Goal: Task Accomplishment & Management: Use online tool/utility

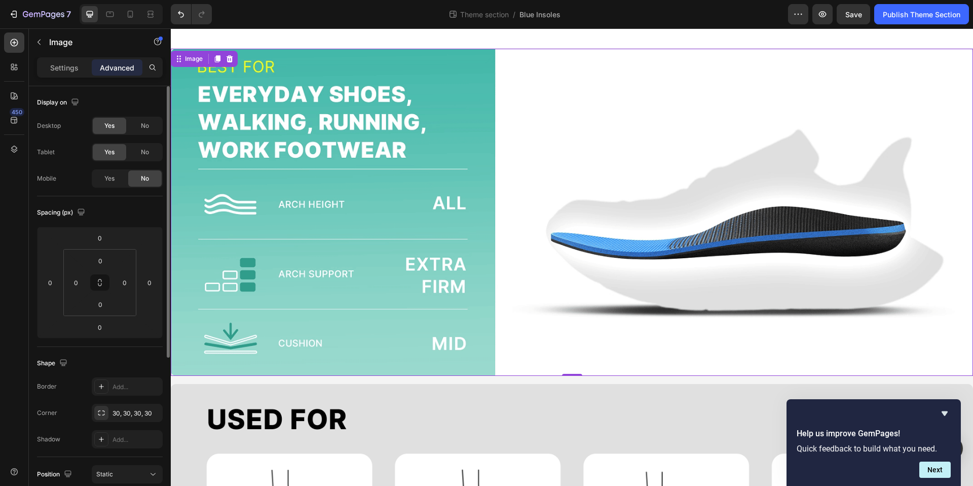
scroll to position [17, 0]
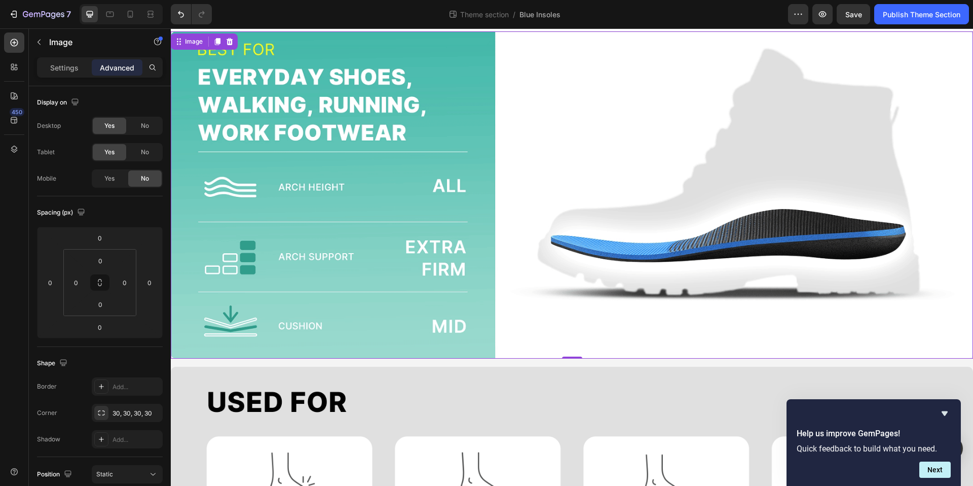
click at [472, 185] on img at bounding box center [572, 194] width 802 height 327
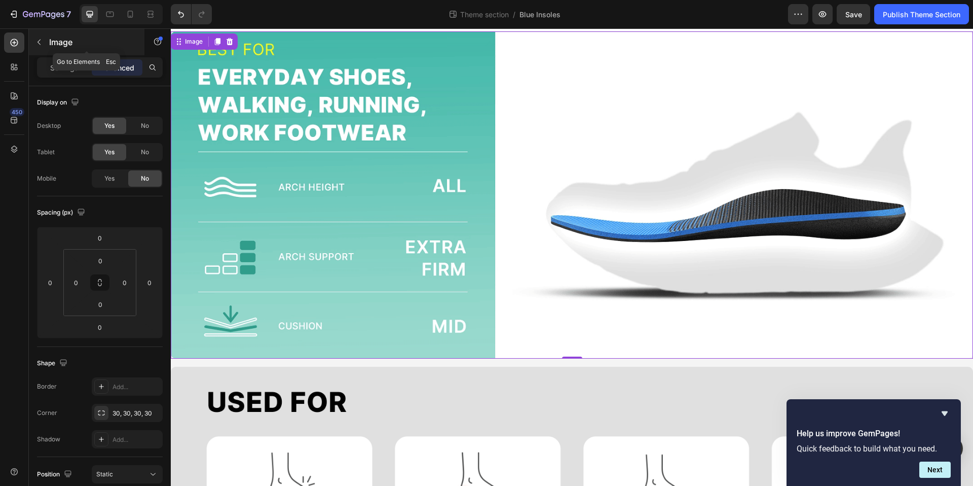
click at [43, 44] on button "button" at bounding box center [39, 42] width 16 height 16
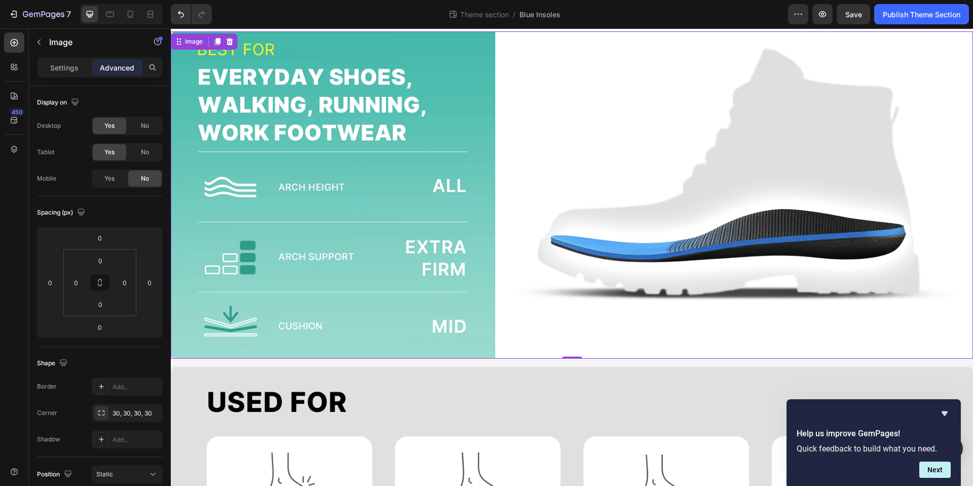
click at [432, 172] on img at bounding box center [572, 194] width 802 height 327
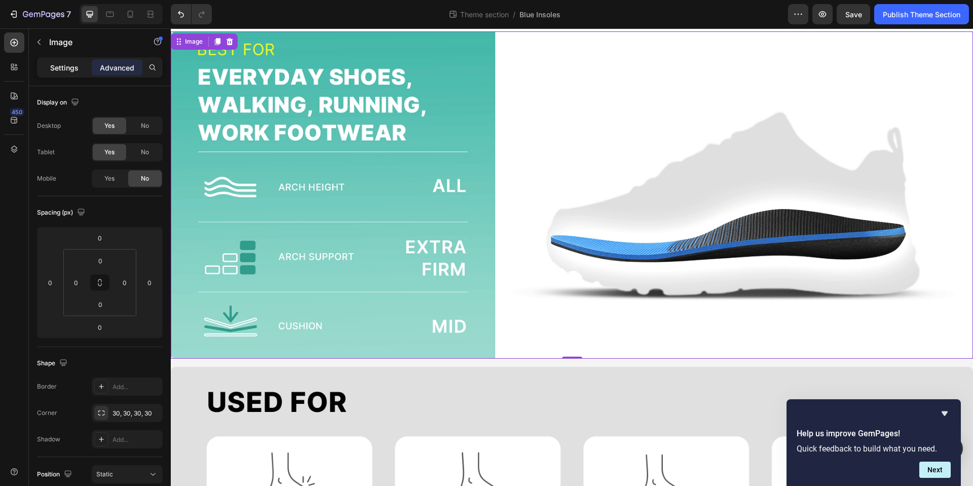
click at [66, 69] on p "Settings" at bounding box center [64, 67] width 28 height 11
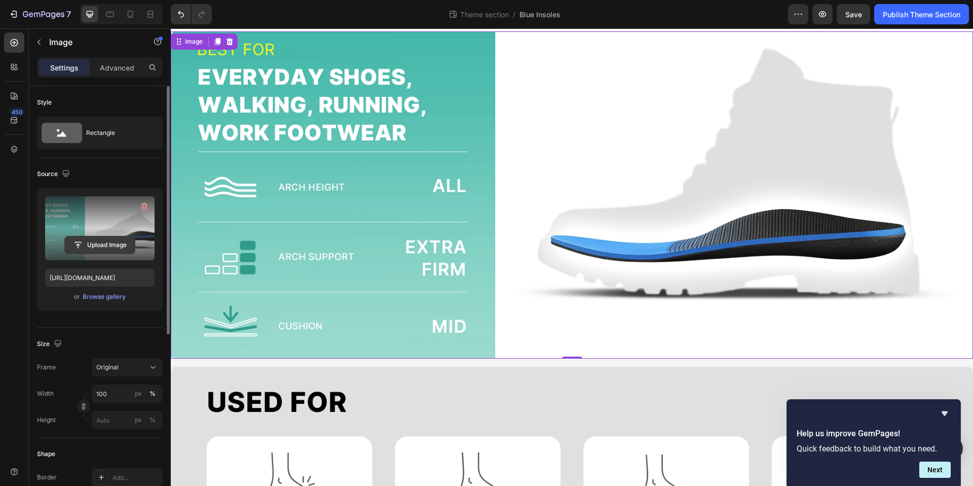
click at [97, 241] on input "file" at bounding box center [100, 244] width 70 height 17
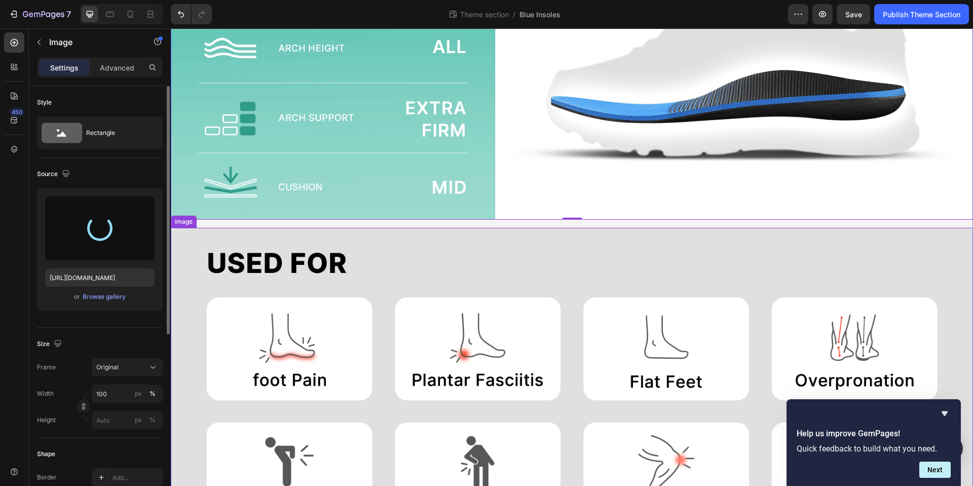
scroll to position [165, 0]
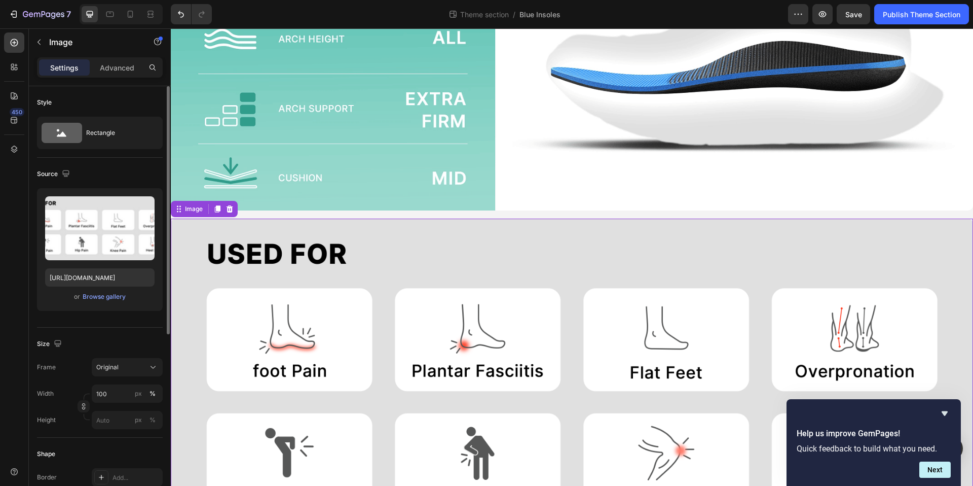
click at [562, 344] on img at bounding box center [572, 381] width 802 height 327
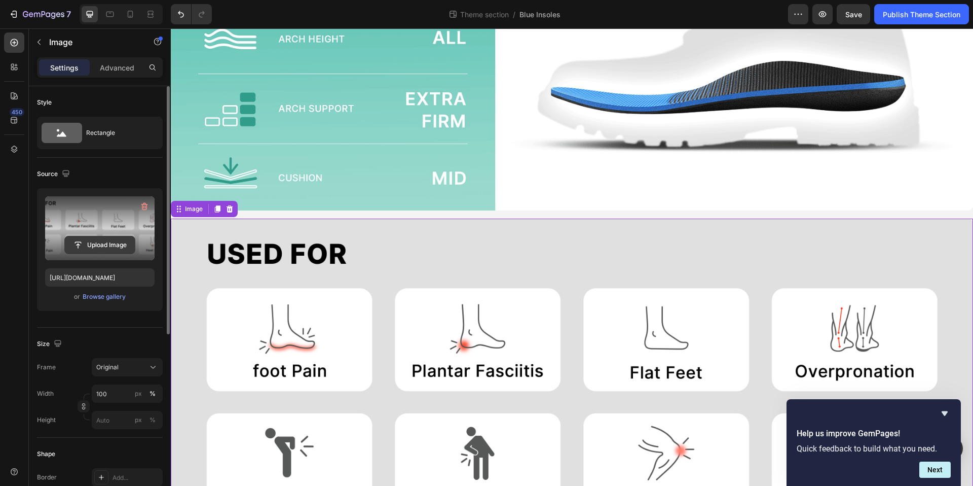
click at [91, 240] on input "file" at bounding box center [100, 244] width 70 height 17
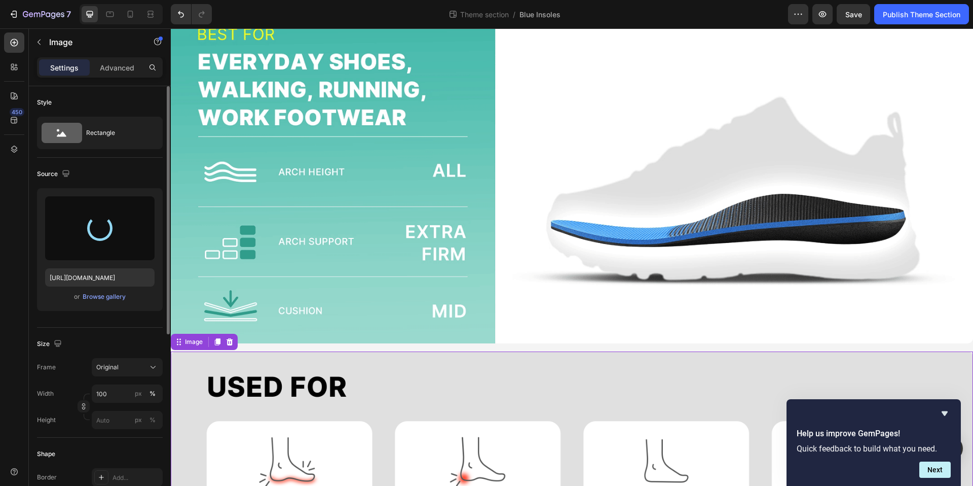
scroll to position [0, 0]
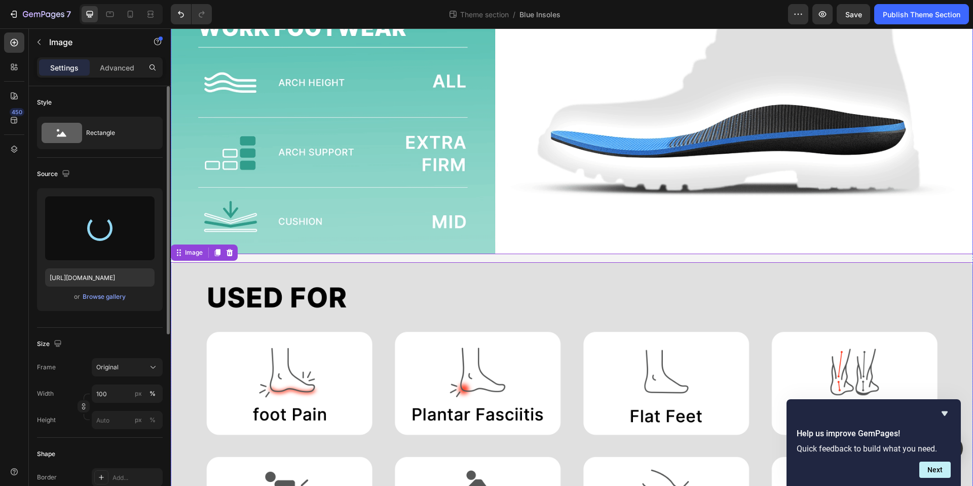
type input "[URL][DOMAIN_NAME]"
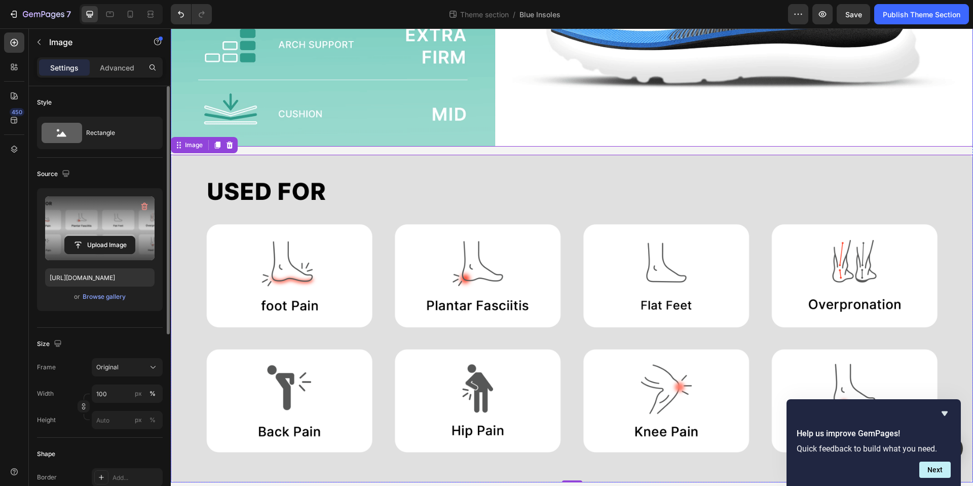
scroll to position [235, 0]
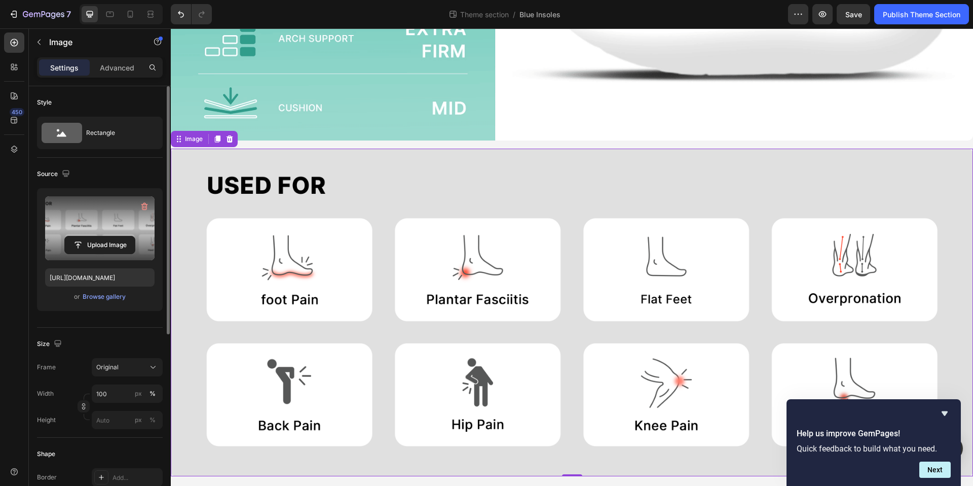
click at [588, 310] on img at bounding box center [572, 312] width 802 height 327
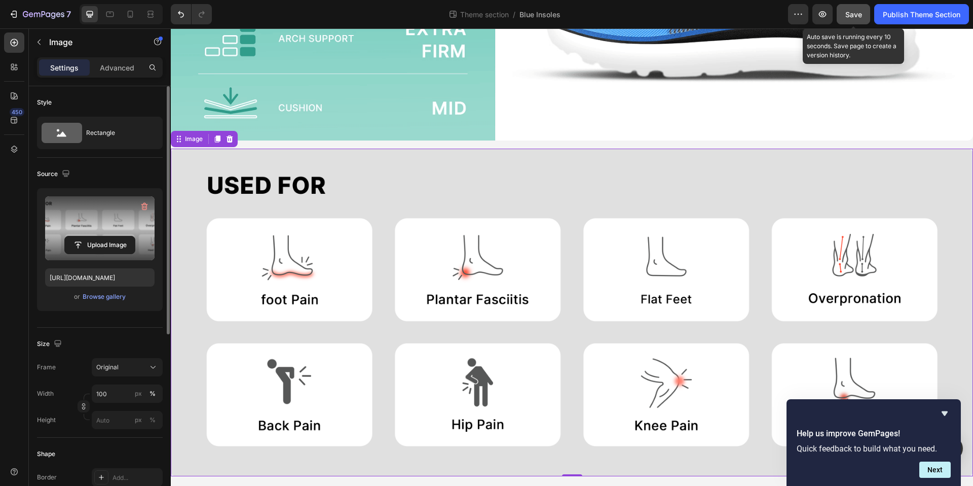
click at [853, 15] on span "Save" at bounding box center [854, 14] width 17 height 9
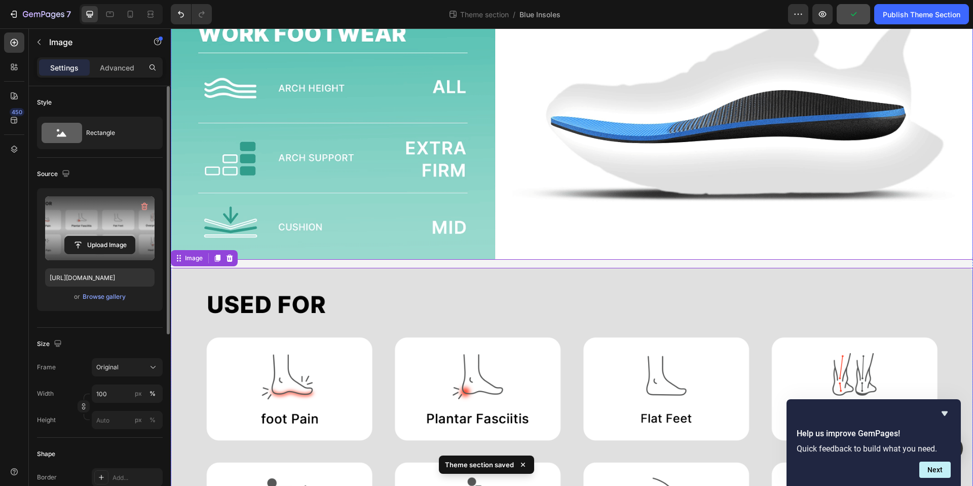
scroll to position [0, 0]
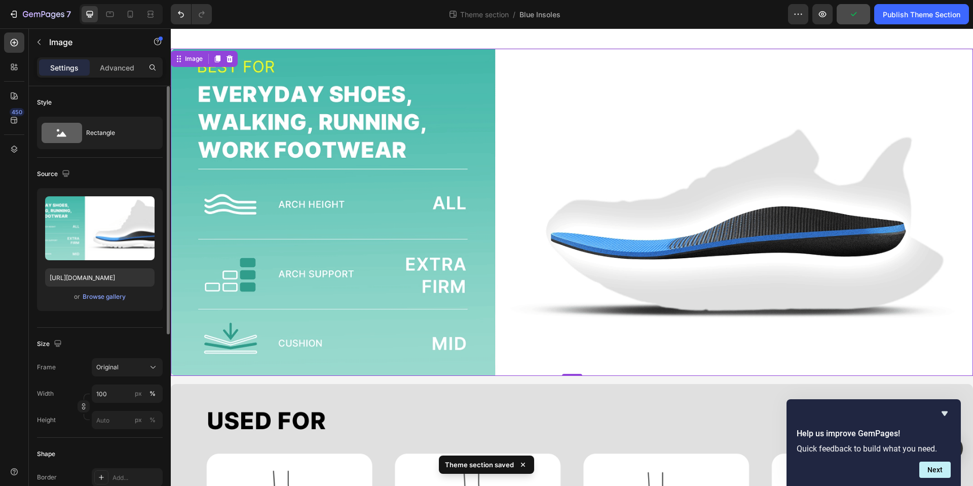
click at [624, 182] on img at bounding box center [572, 212] width 802 height 327
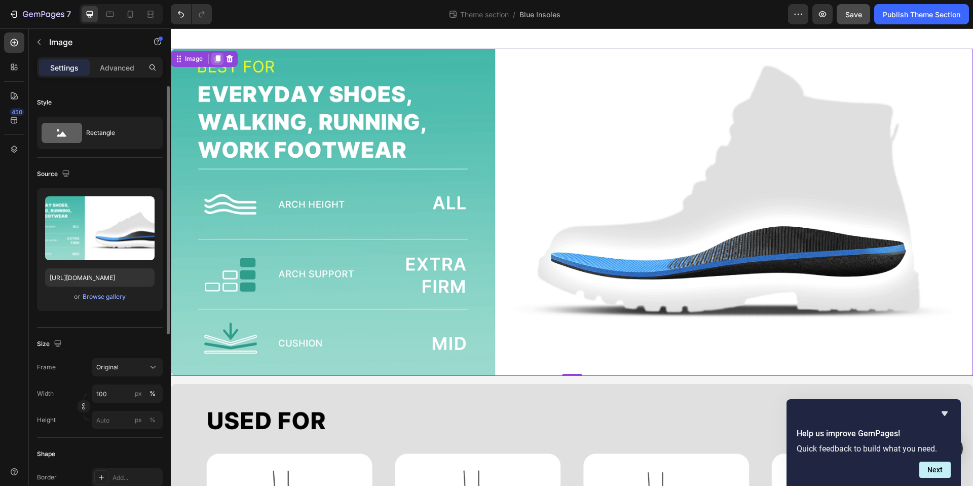
click at [219, 60] on icon at bounding box center [218, 58] width 6 height 7
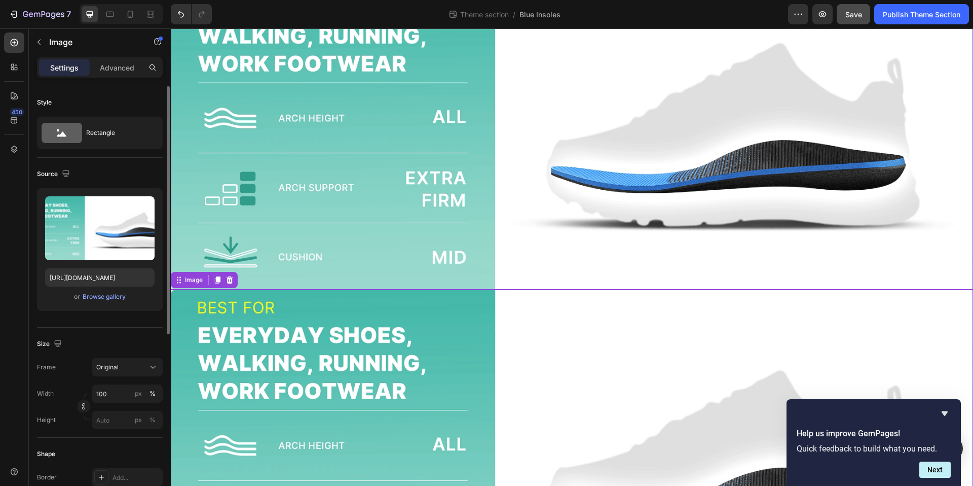
scroll to position [213, 0]
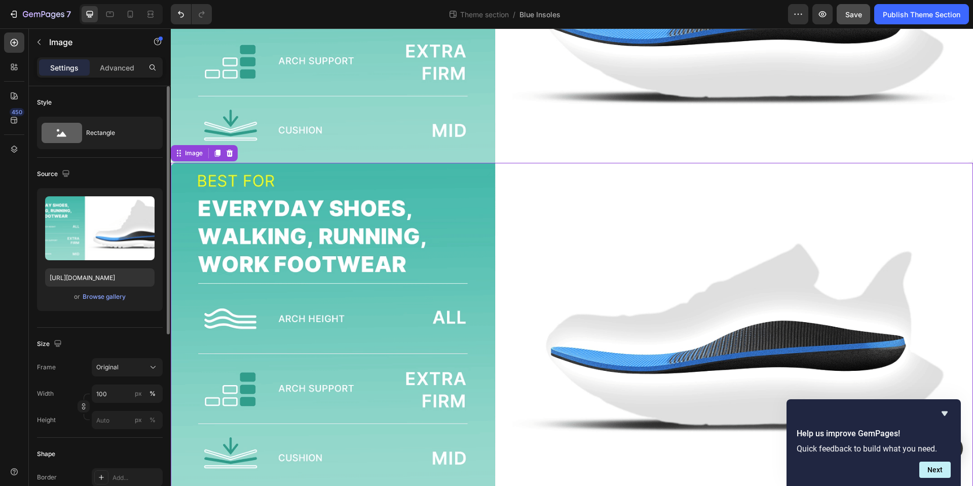
click at [459, 222] on img at bounding box center [572, 326] width 802 height 327
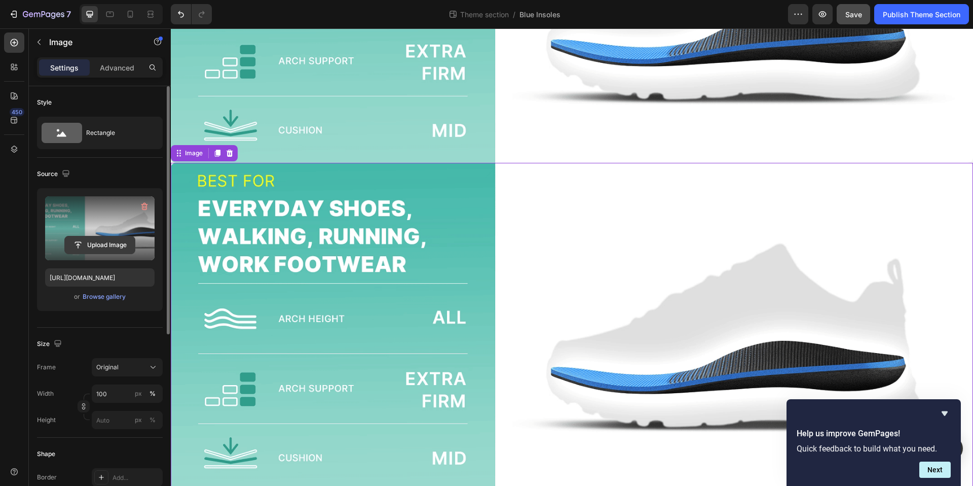
click at [89, 240] on input "file" at bounding box center [100, 244] width 70 height 17
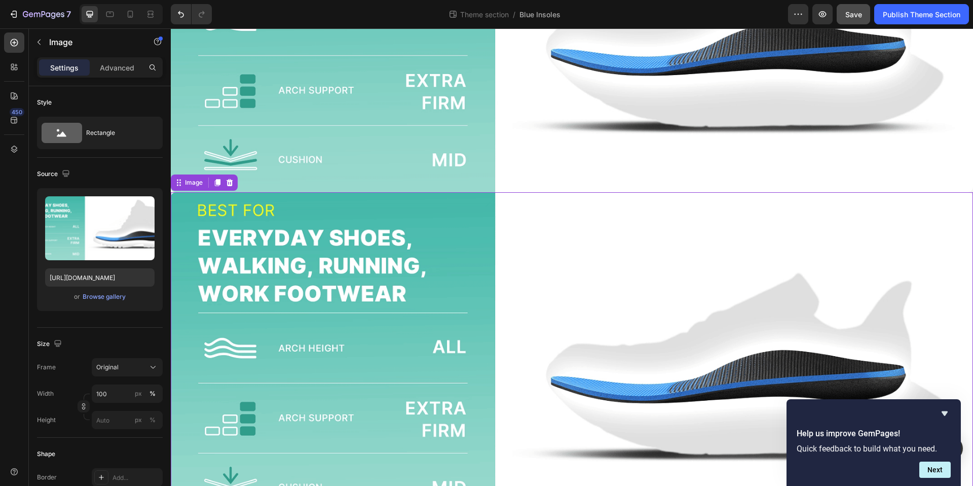
scroll to position [0, 0]
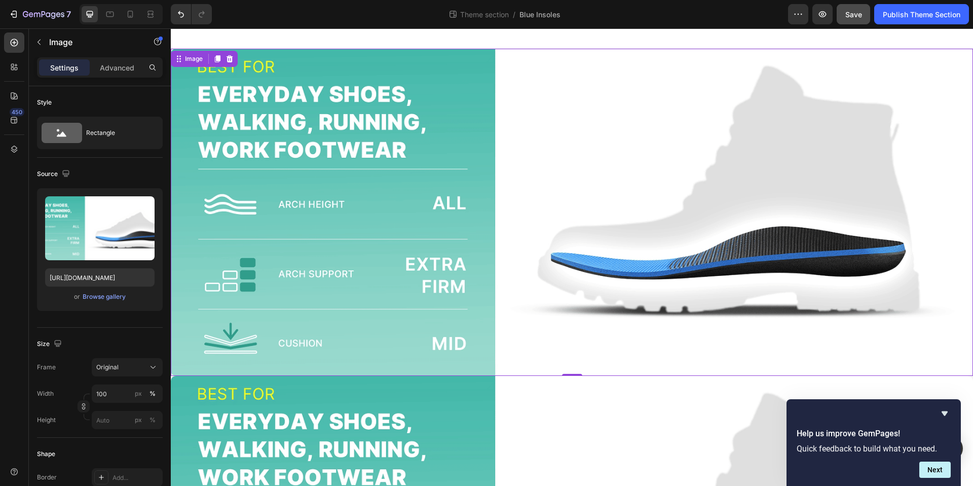
click at [578, 235] on img at bounding box center [572, 212] width 802 height 327
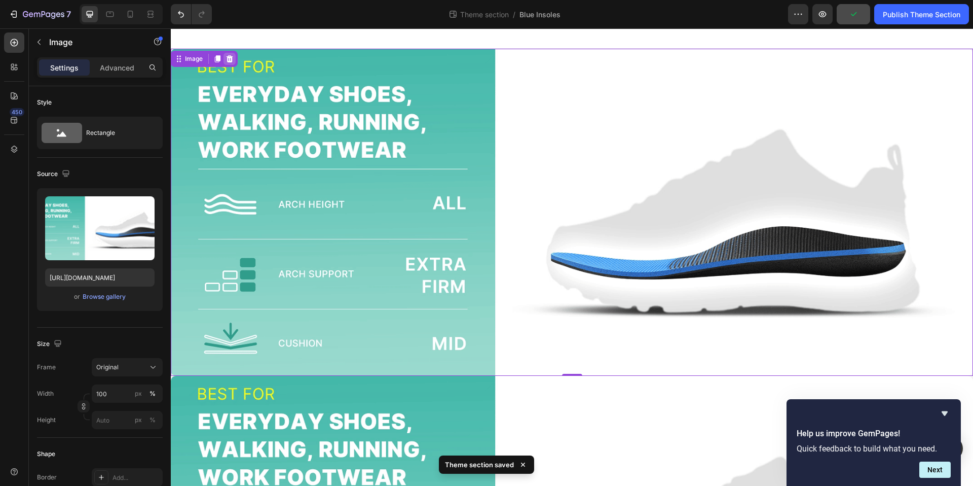
click at [229, 61] on icon at bounding box center [230, 58] width 7 height 7
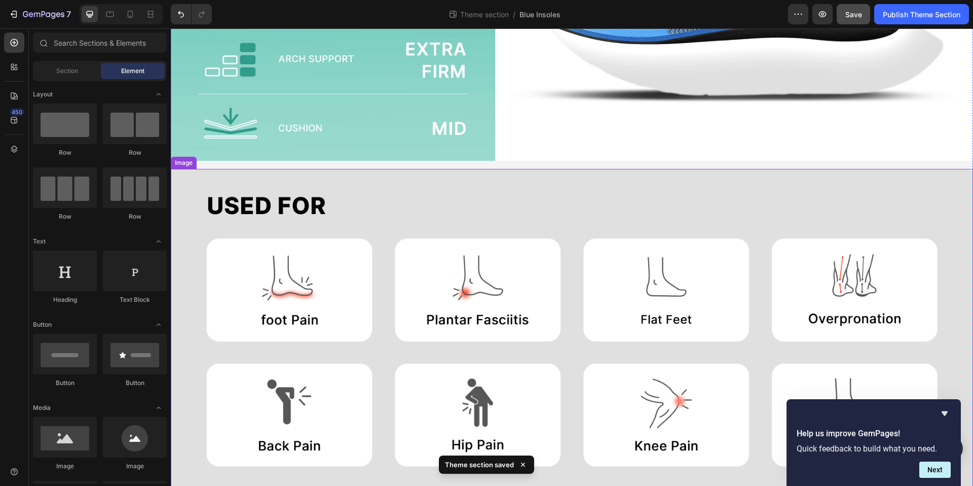
scroll to position [235, 0]
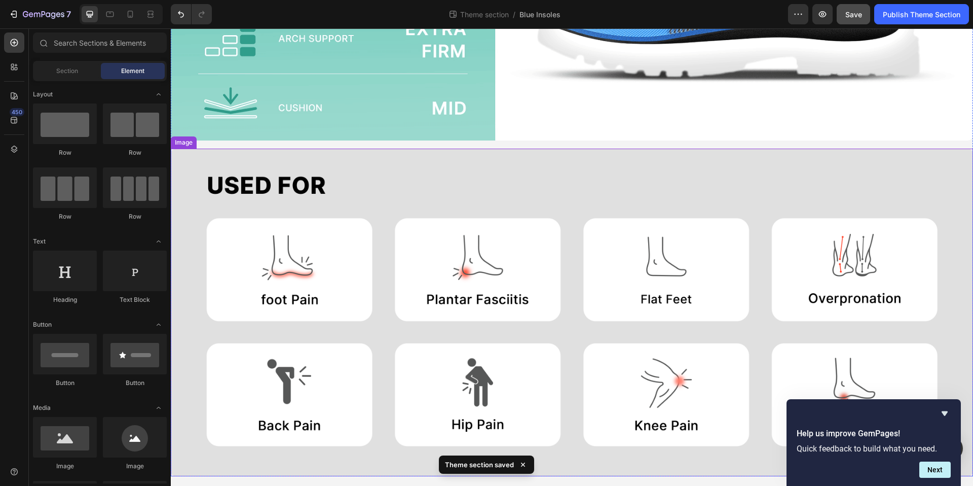
click at [602, 185] on img at bounding box center [572, 312] width 802 height 327
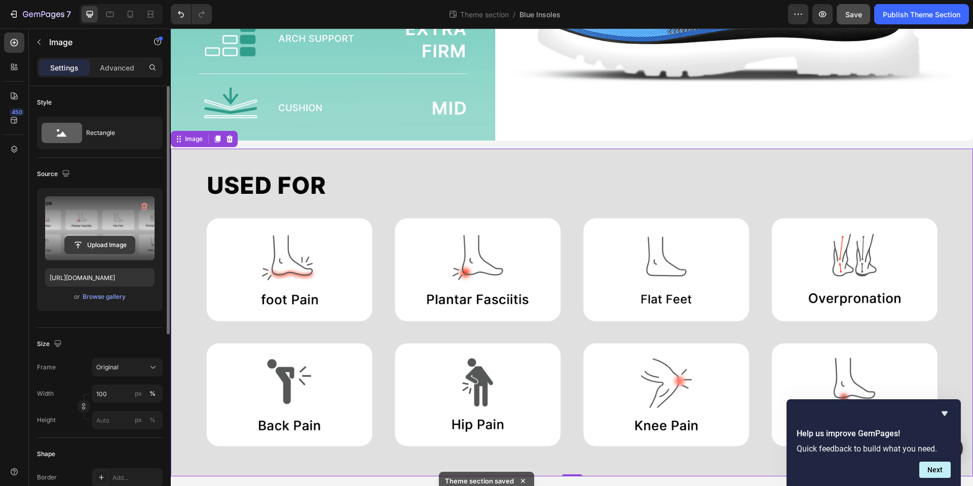
click at [101, 245] on input "file" at bounding box center [100, 244] width 70 height 17
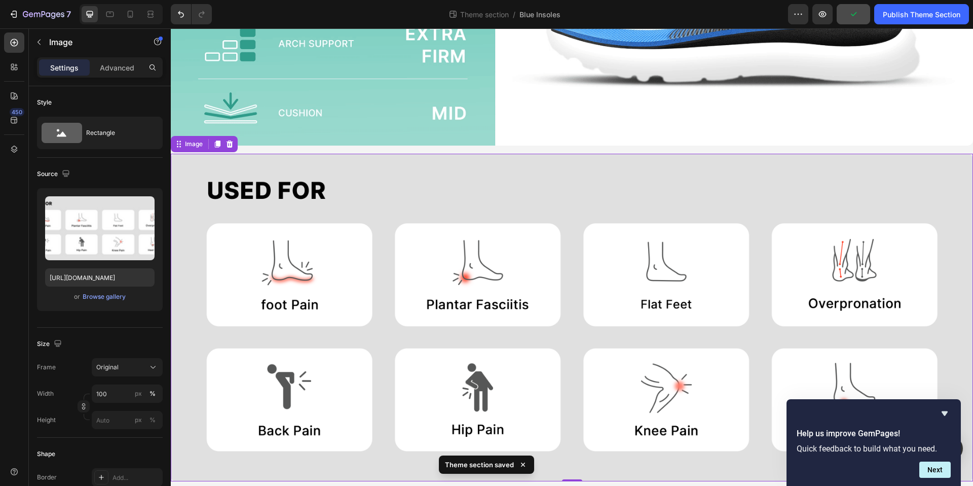
scroll to position [216, 0]
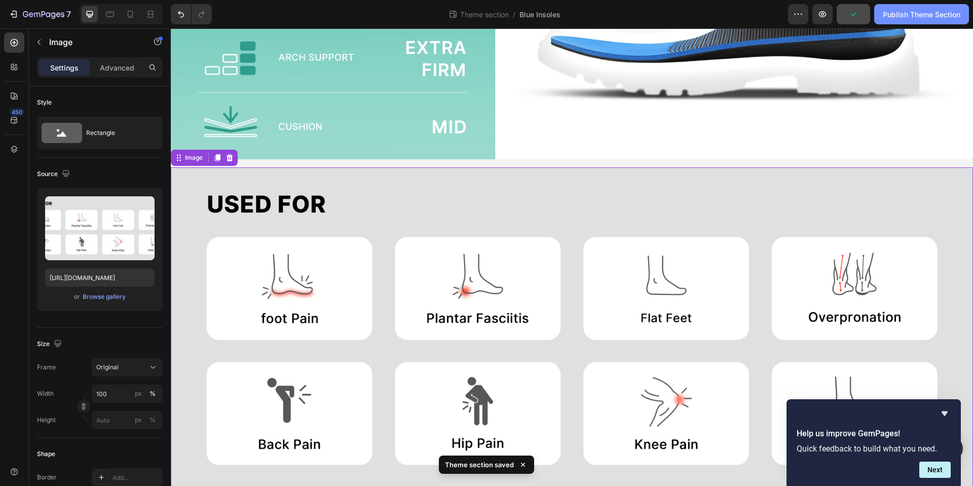
click at [904, 12] on div "Publish Theme Section" at bounding box center [922, 14] width 78 height 11
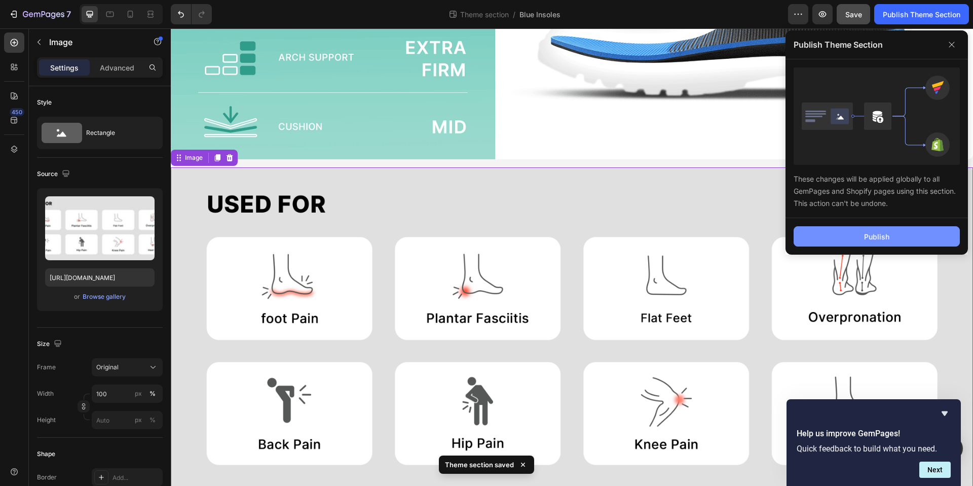
click at [825, 242] on button "Publish" at bounding box center [877, 236] width 166 height 20
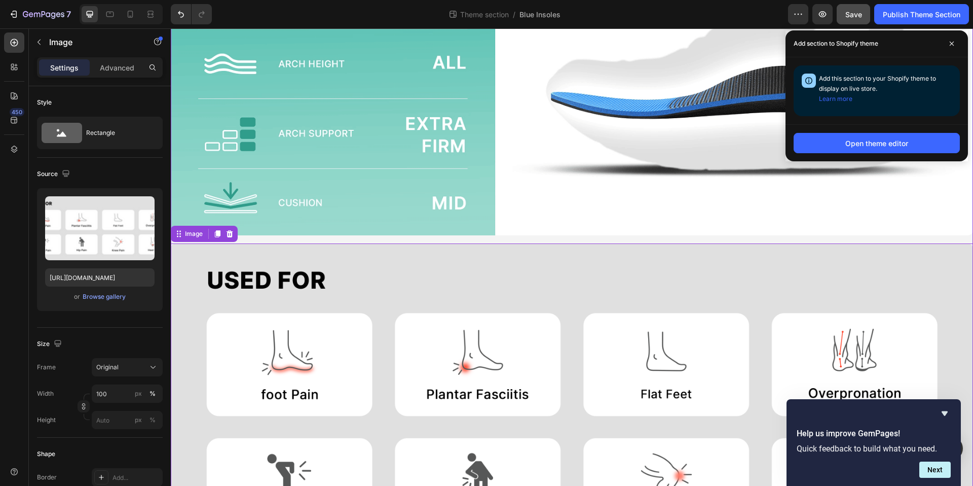
scroll to position [65, 0]
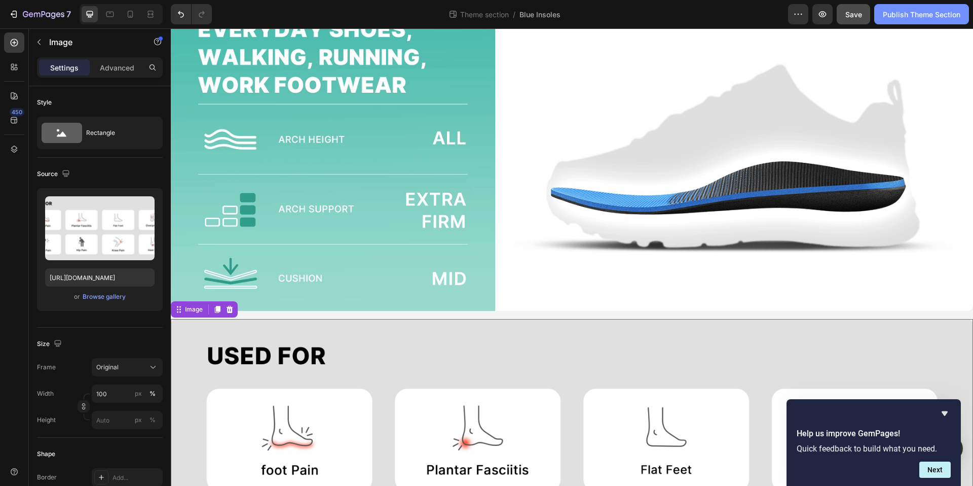
click at [917, 14] on div "Publish Theme Section" at bounding box center [922, 14] width 78 height 11
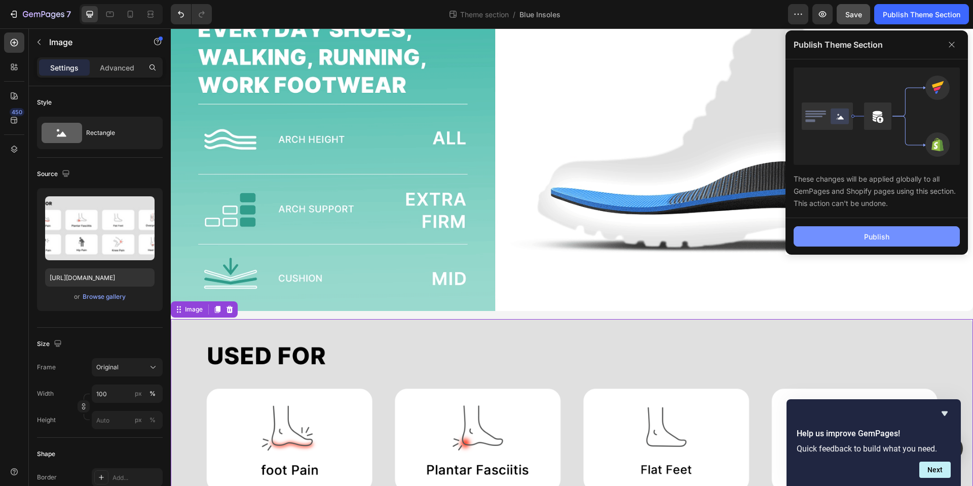
click at [836, 240] on button "Publish" at bounding box center [877, 236] width 166 height 20
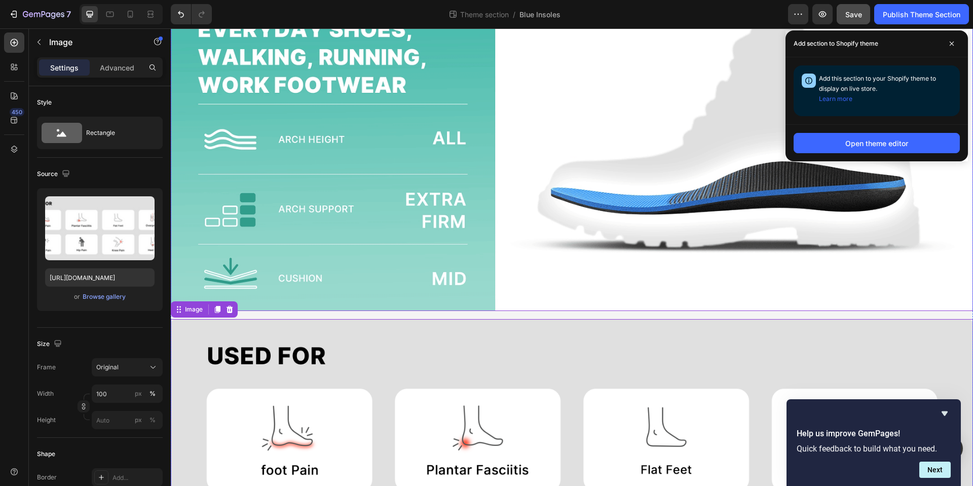
click at [457, 90] on img at bounding box center [572, 147] width 802 height 327
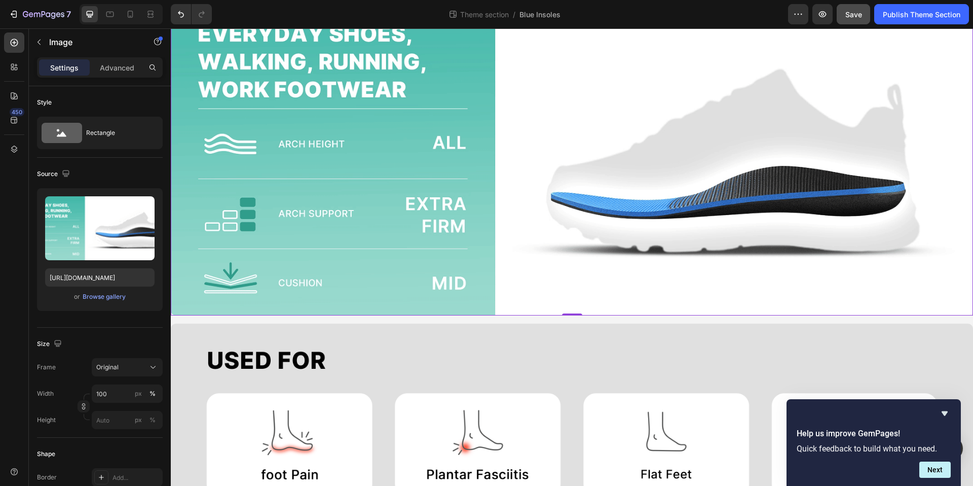
scroll to position [0, 0]
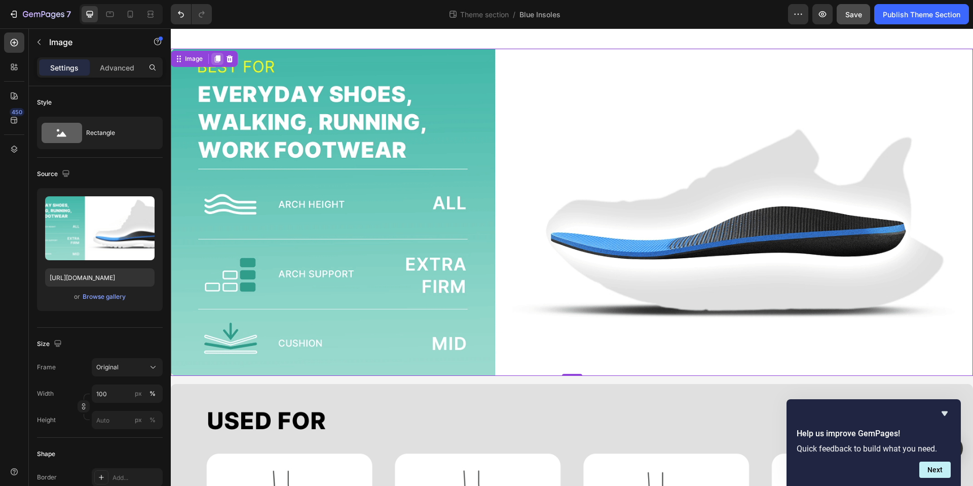
click at [218, 59] on icon at bounding box center [218, 58] width 6 height 7
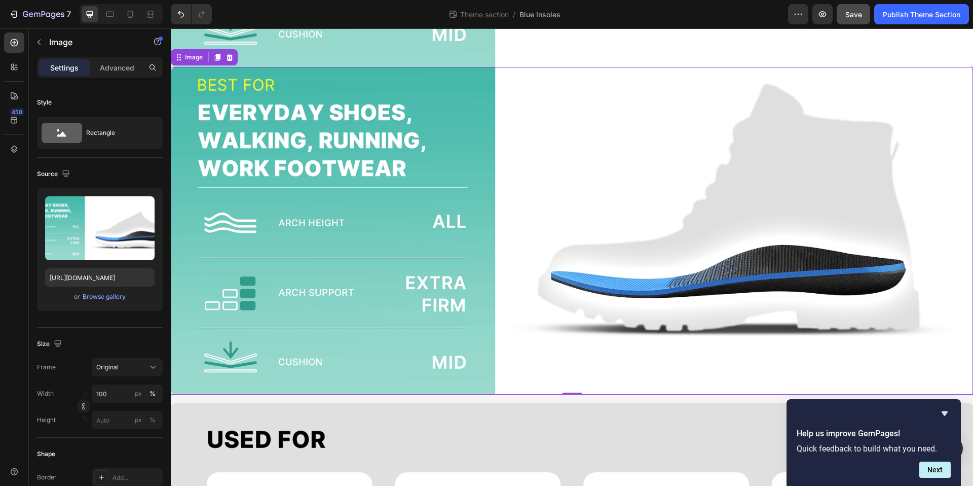
scroll to position [309, 0]
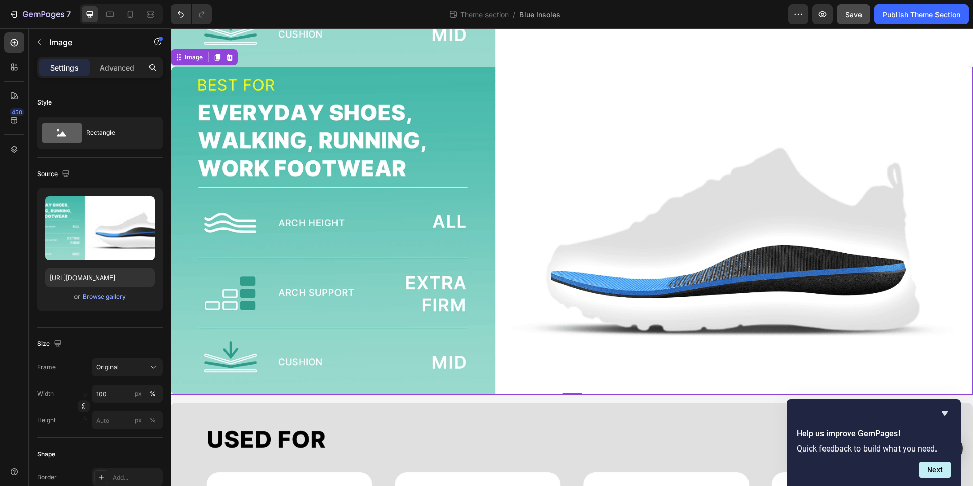
click at [438, 200] on img at bounding box center [572, 230] width 802 height 327
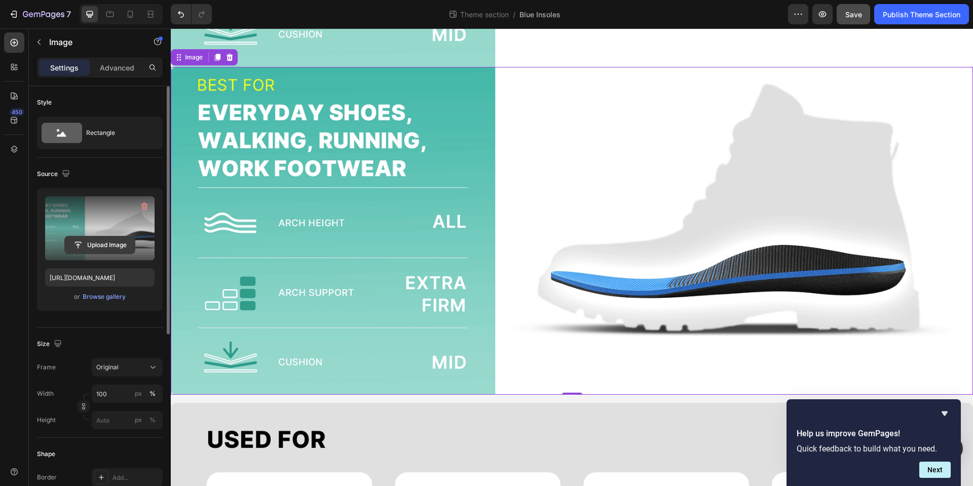
click at [86, 240] on input "file" at bounding box center [100, 244] width 70 height 17
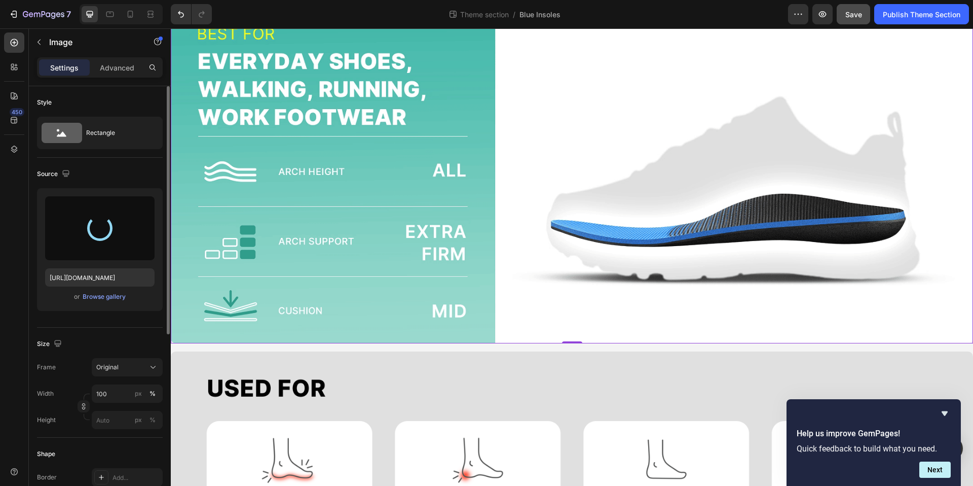
scroll to position [372, 0]
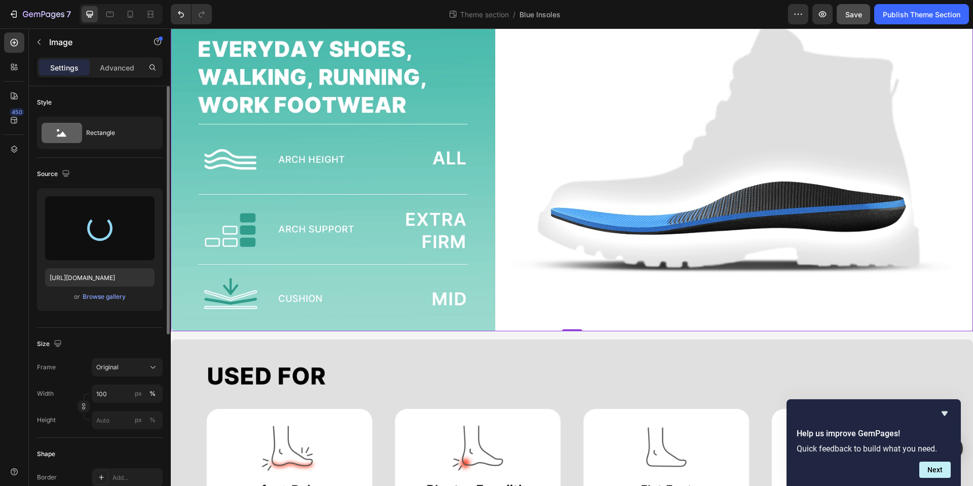
type input "[URL][DOMAIN_NAME]"
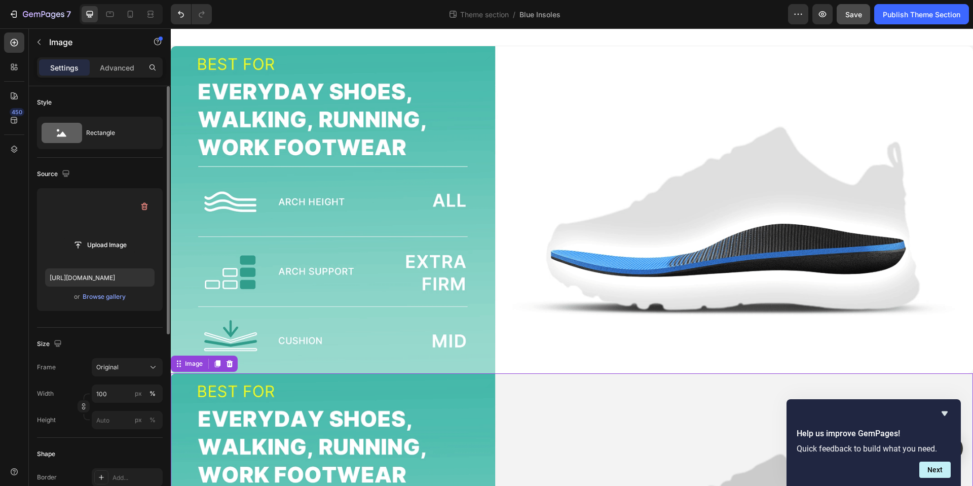
scroll to position [0, 0]
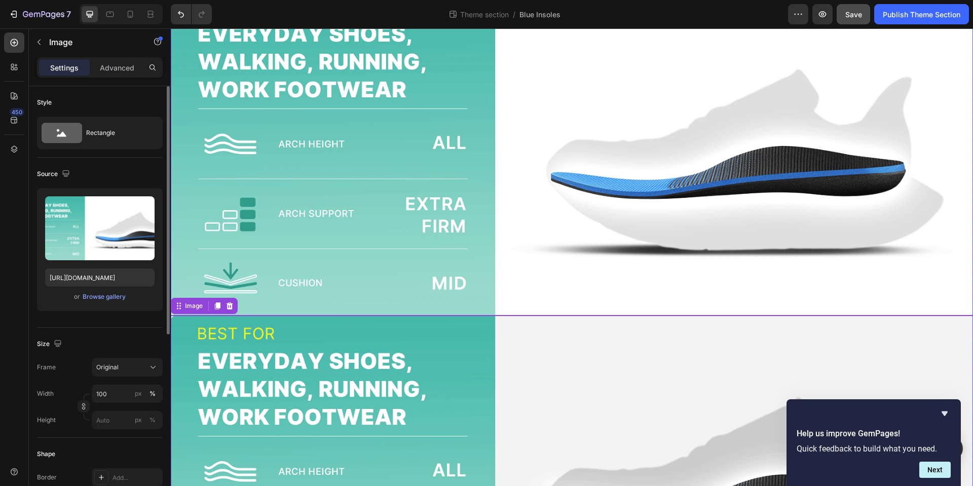
click at [517, 215] on img at bounding box center [572, 151] width 802 height 327
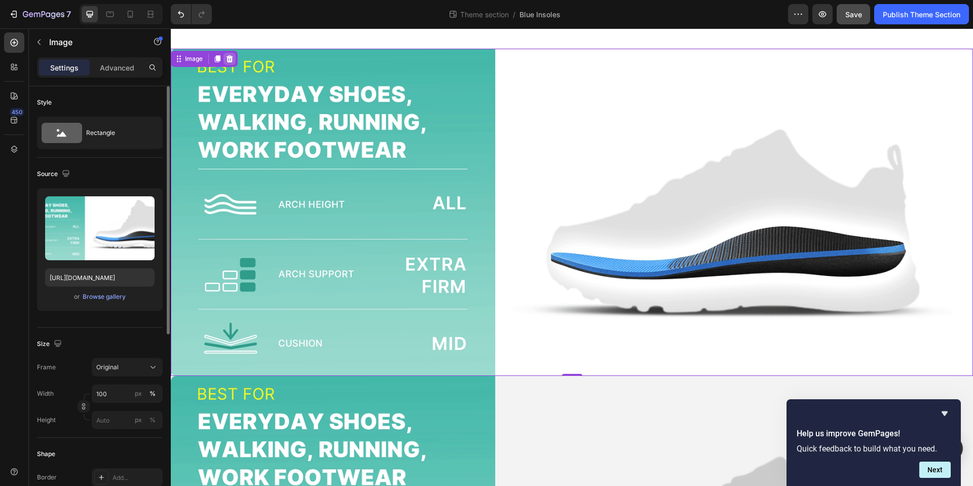
click at [231, 59] on icon at bounding box center [230, 59] width 8 height 8
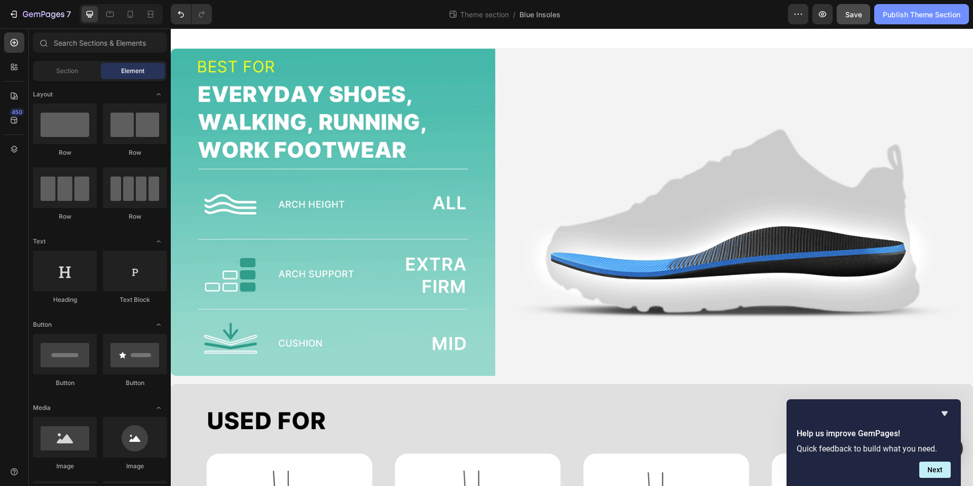
click at [905, 16] on div "Publish Theme Section" at bounding box center [922, 14] width 78 height 11
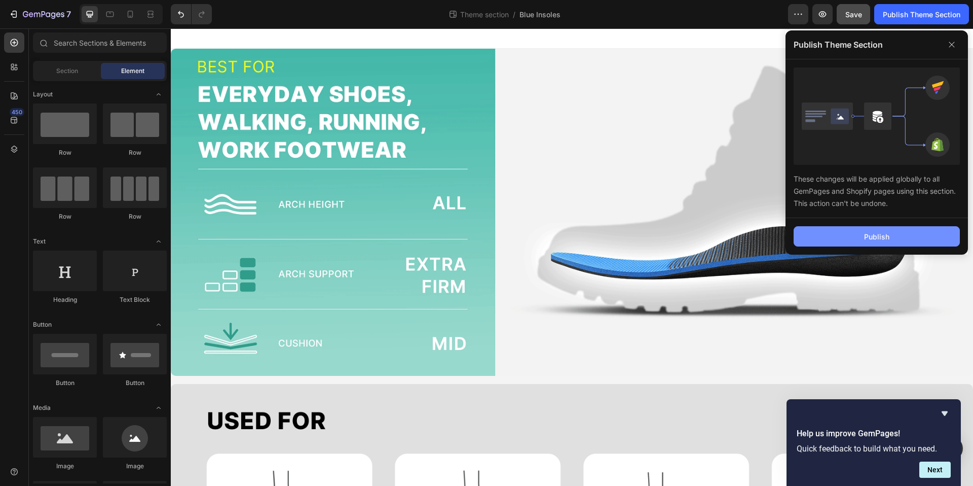
click at [868, 234] on div "Publish" at bounding box center [876, 236] width 25 height 11
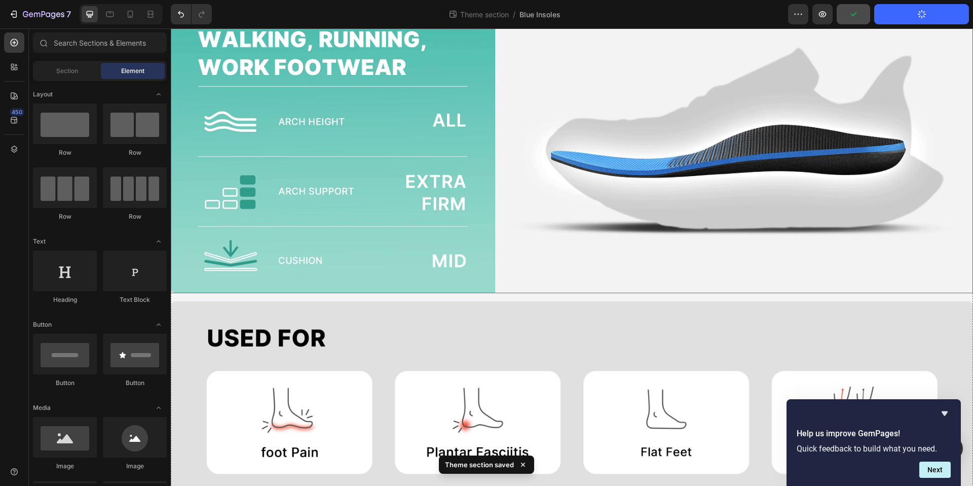
scroll to position [235, 0]
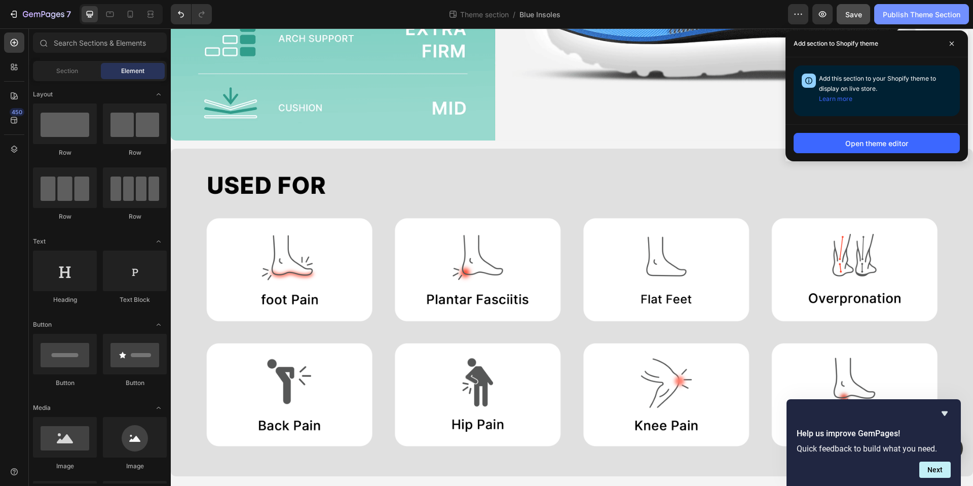
click at [915, 22] on button "Publish Theme Section" at bounding box center [921, 14] width 95 height 20
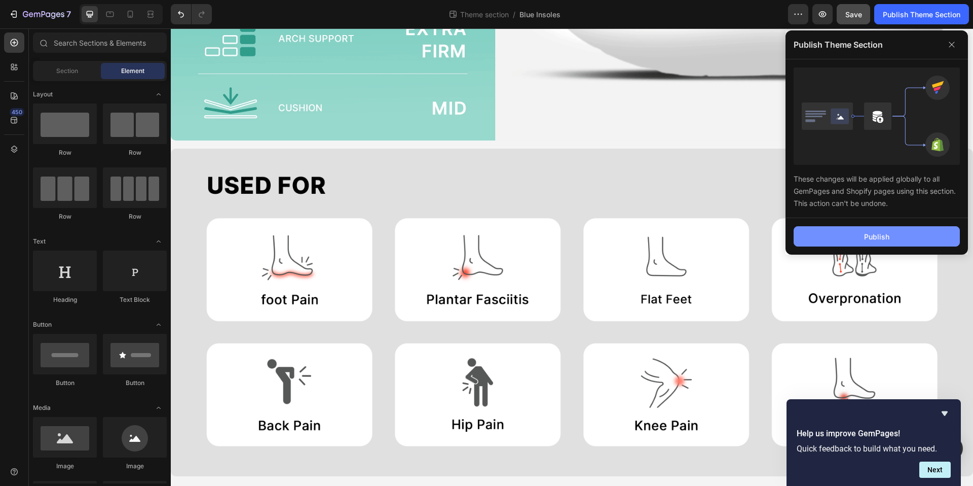
click at [838, 232] on button "Publish" at bounding box center [877, 236] width 166 height 20
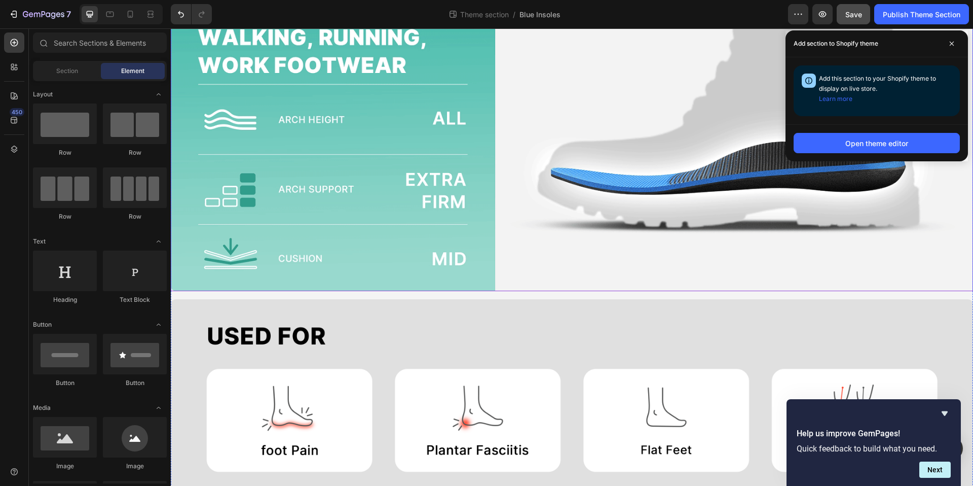
scroll to position [0, 0]
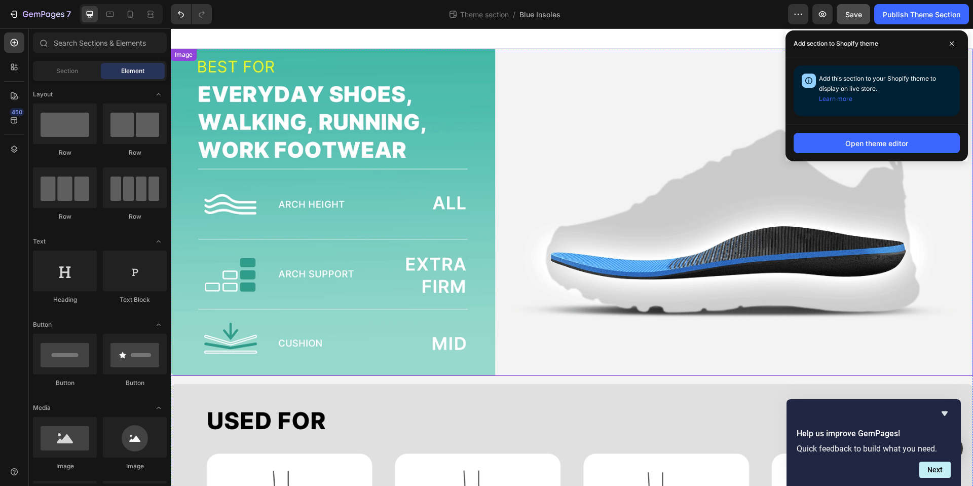
click at [610, 156] on img at bounding box center [572, 212] width 802 height 327
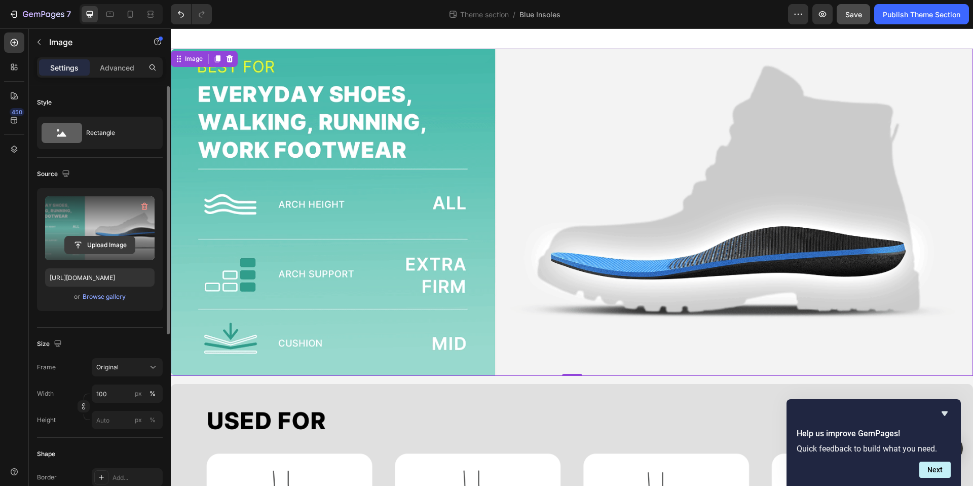
click at [95, 243] on input "file" at bounding box center [100, 244] width 70 height 17
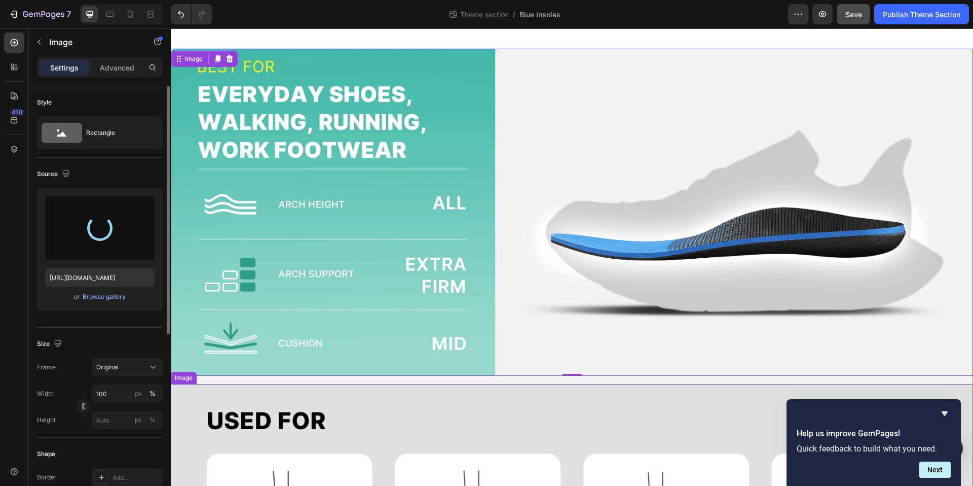
type input "[URL][DOMAIN_NAME]"
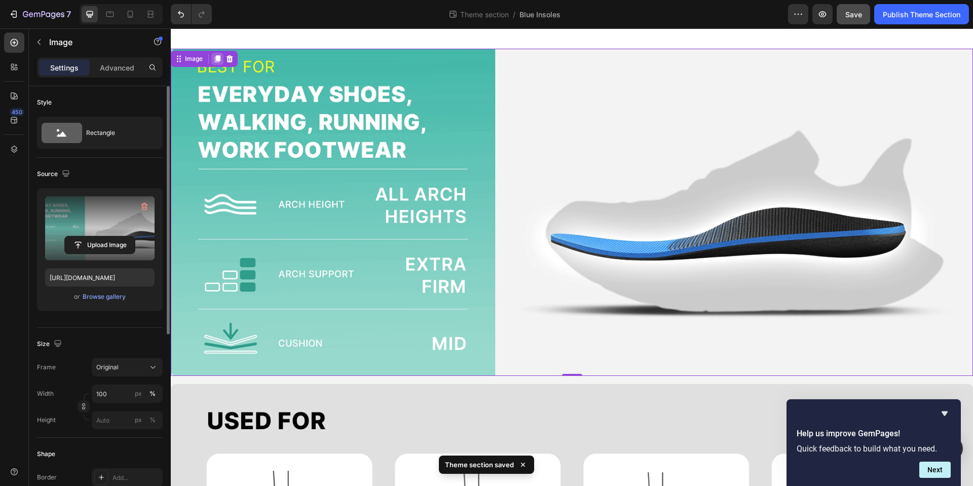
click at [217, 63] on div at bounding box center [217, 59] width 12 height 12
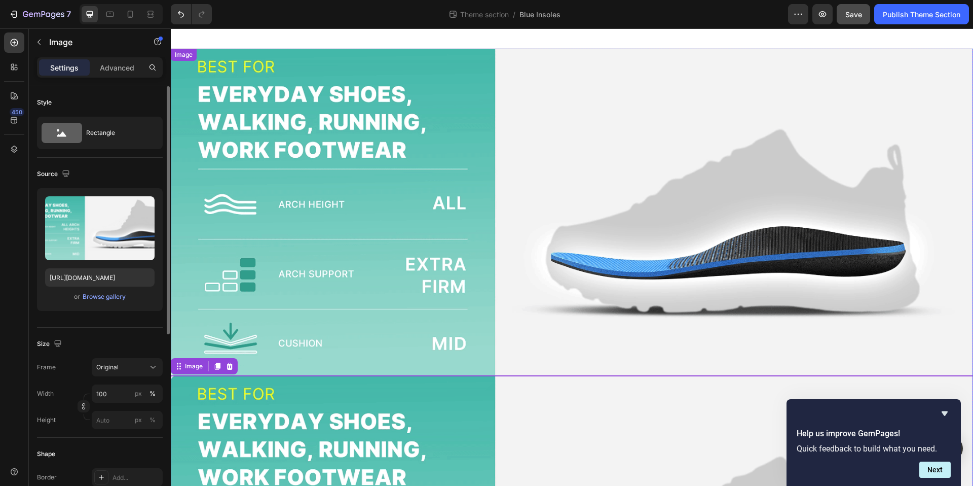
click at [387, 129] on img at bounding box center [572, 212] width 802 height 327
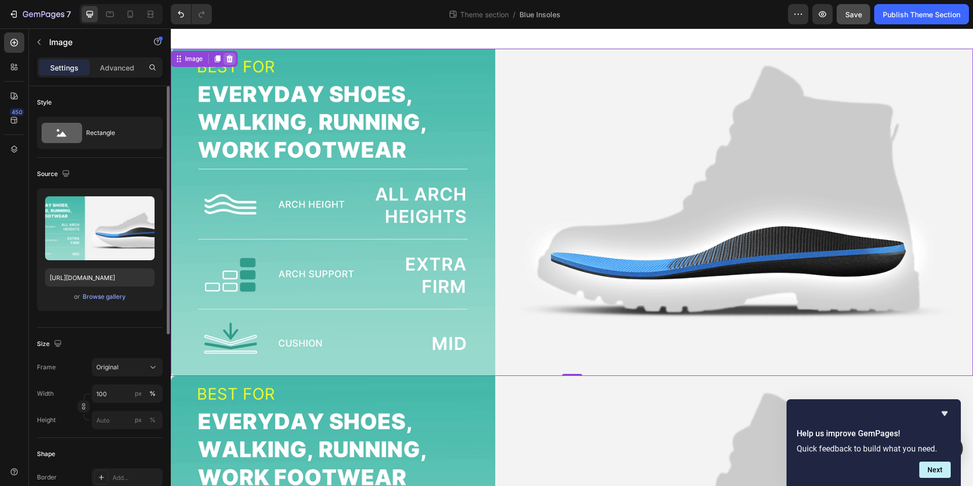
click at [232, 60] on icon at bounding box center [230, 59] width 8 height 8
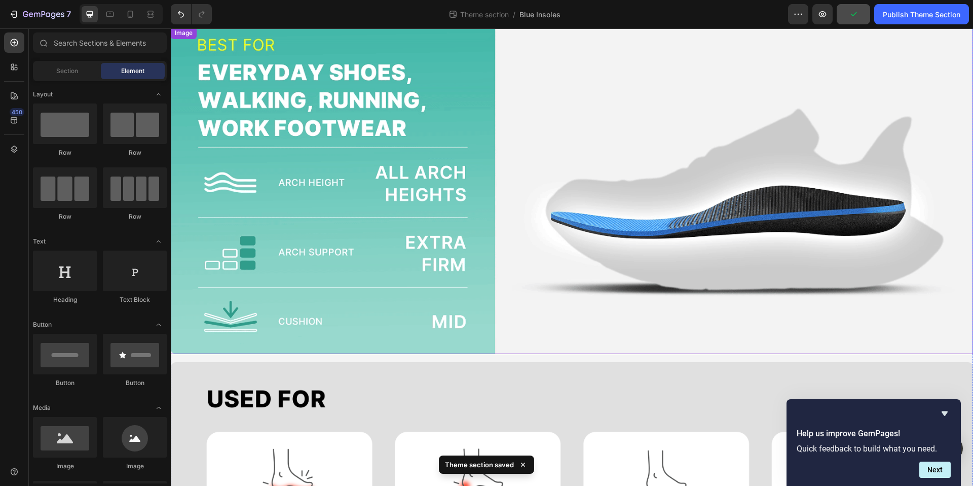
scroll to position [158, 0]
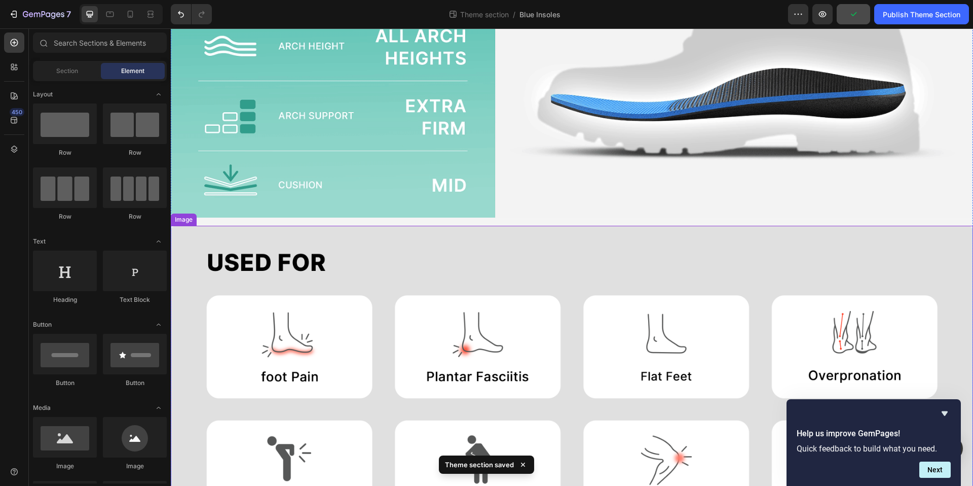
click at [499, 237] on img at bounding box center [572, 389] width 802 height 327
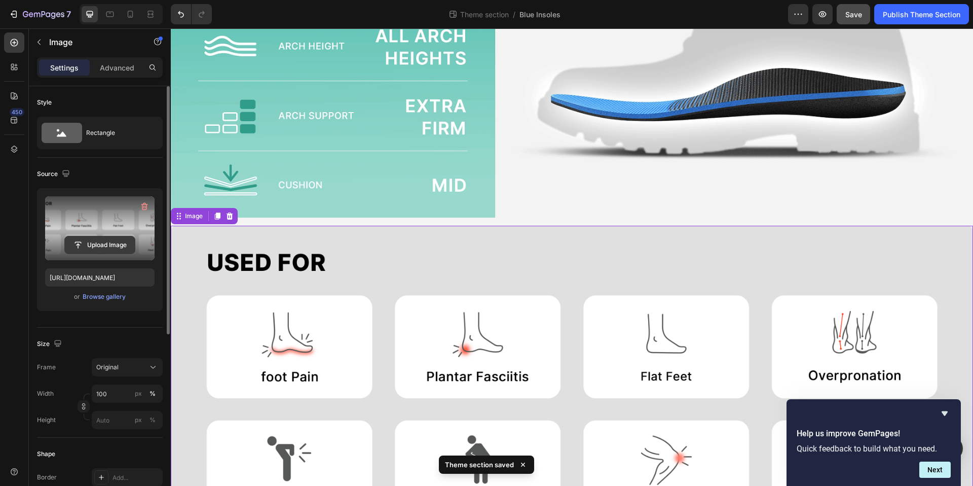
click at [101, 242] on input "file" at bounding box center [100, 244] width 70 height 17
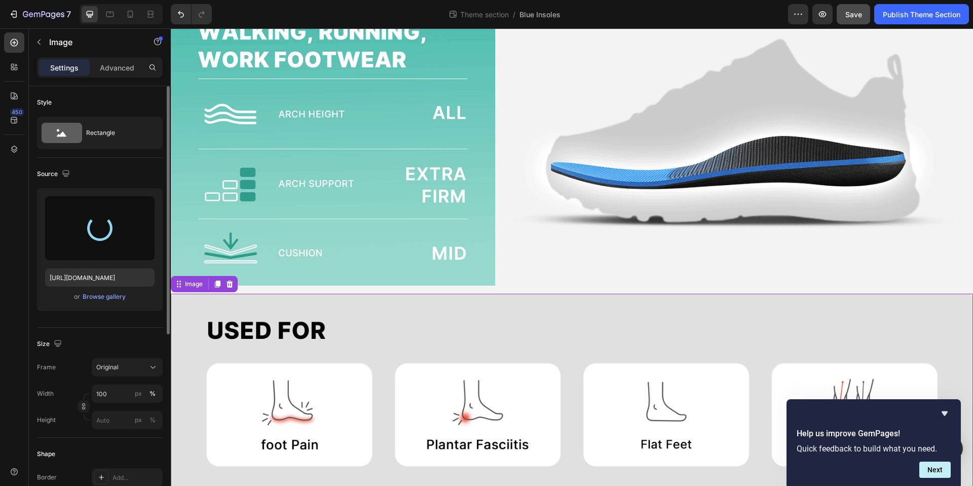
scroll to position [147, 0]
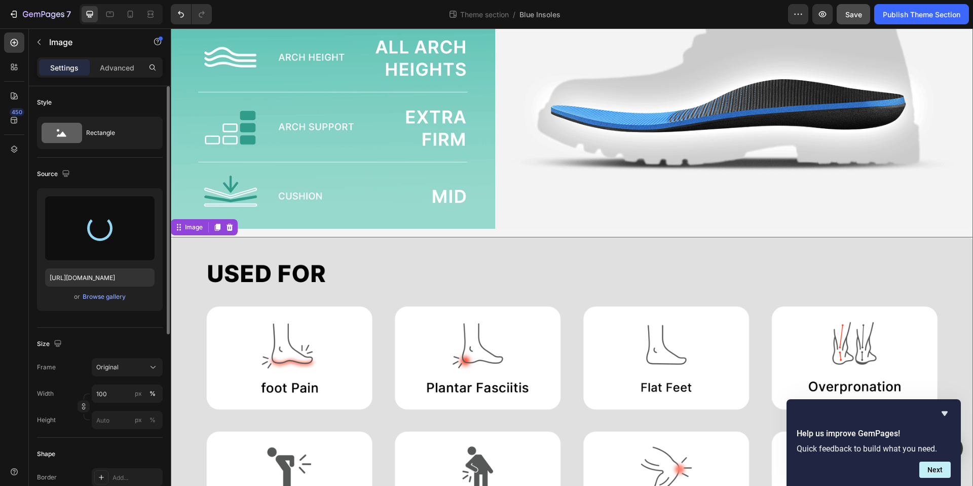
type input "[URL][DOMAIN_NAME]"
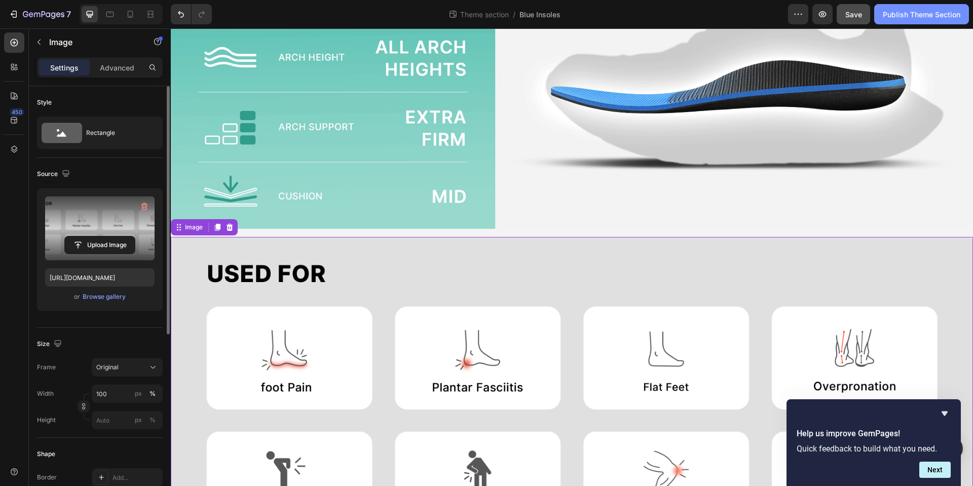
click at [924, 9] on div "Publish Theme Section" at bounding box center [922, 14] width 78 height 11
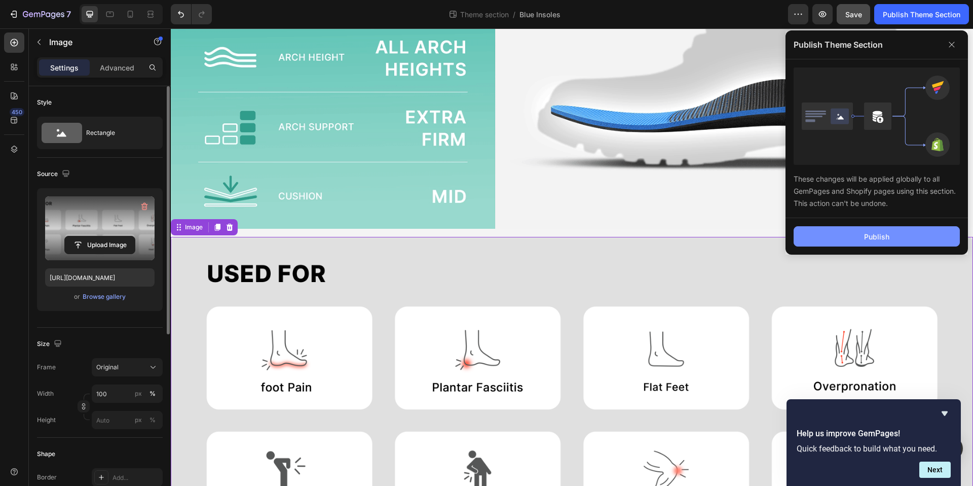
click at [806, 243] on button "Publish" at bounding box center [877, 236] width 166 height 20
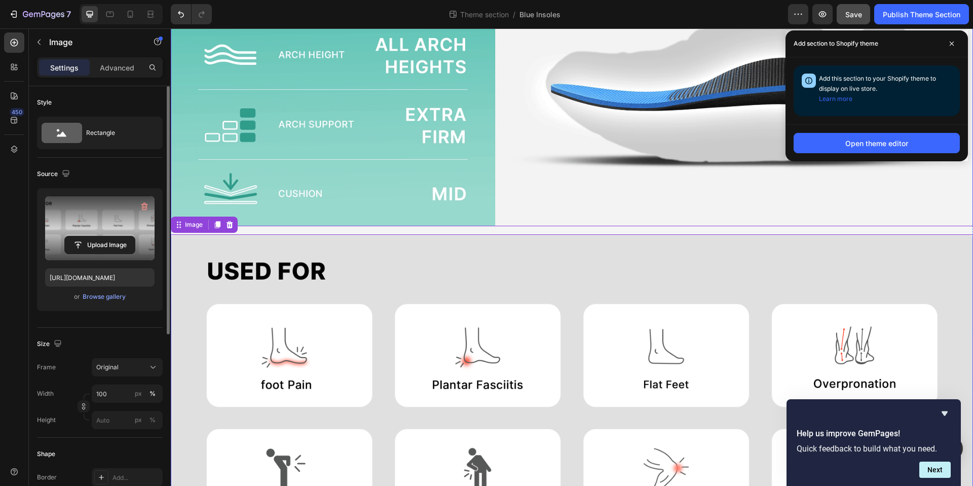
scroll to position [149, 0]
